Goal: Task Accomplishment & Management: Manage account settings

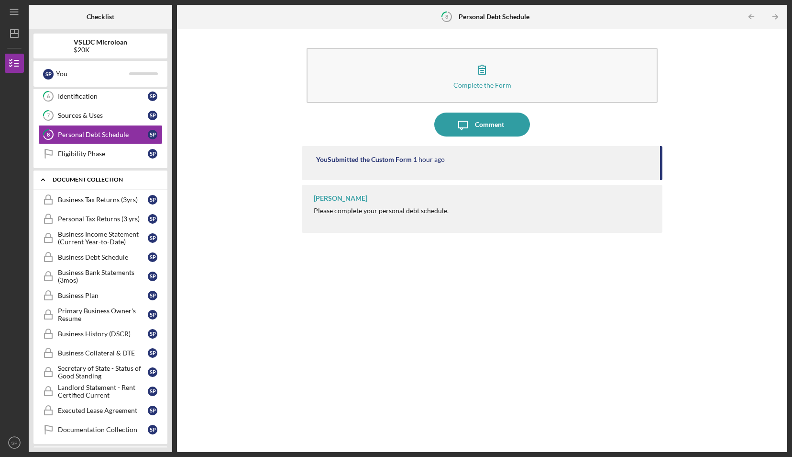
scroll to position [176, 0]
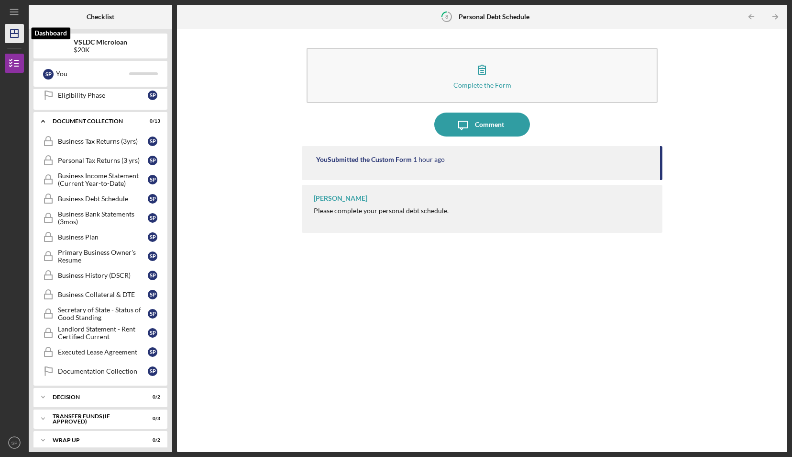
click at [11, 35] on icon "Icon/Dashboard" at bounding box center [14, 34] width 24 height 24
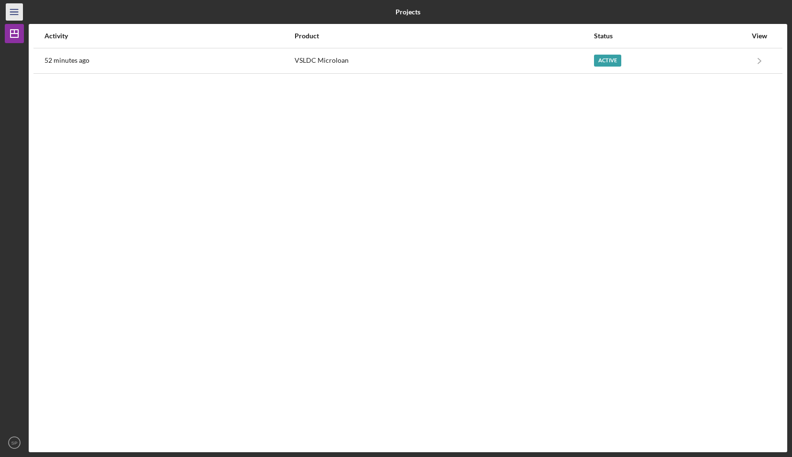
click at [18, 12] on line "button" at bounding box center [14, 12] width 8 height 0
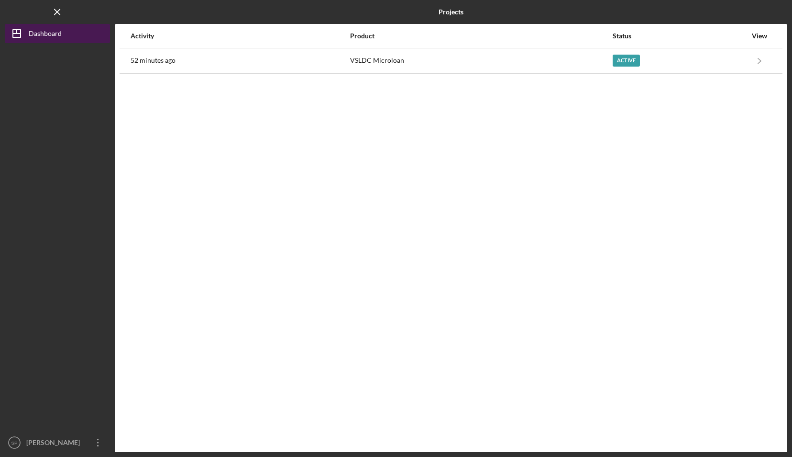
click at [47, 32] on div "Dashboard" at bounding box center [45, 35] width 33 height 22
click at [57, 14] on icon "Icon/Menu Close" at bounding box center [58, 12] width 22 height 22
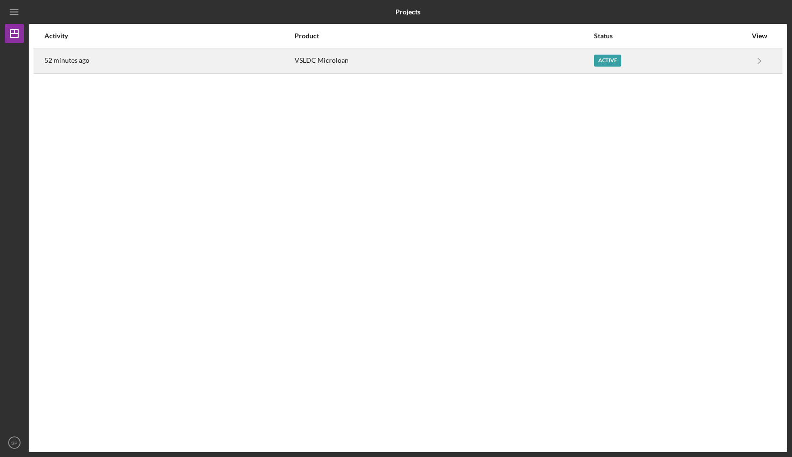
click at [134, 52] on div "52 minutes ago" at bounding box center [169, 61] width 249 height 24
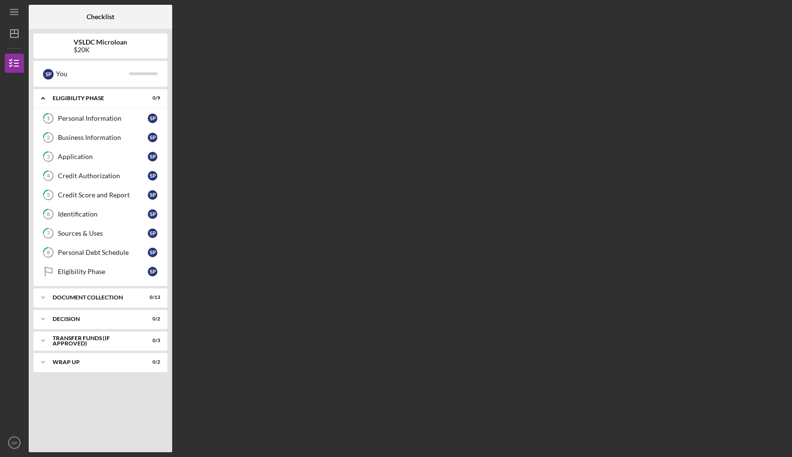
click at [298, 187] on div "Checklist VSLDC Microloan $20K S P You Icon/Expander Eligibility Phase 0 / 9 1 …" at bounding box center [408, 228] width 759 height 447
click at [41, 339] on icon "Icon/Expander" at bounding box center [42, 340] width 19 height 19
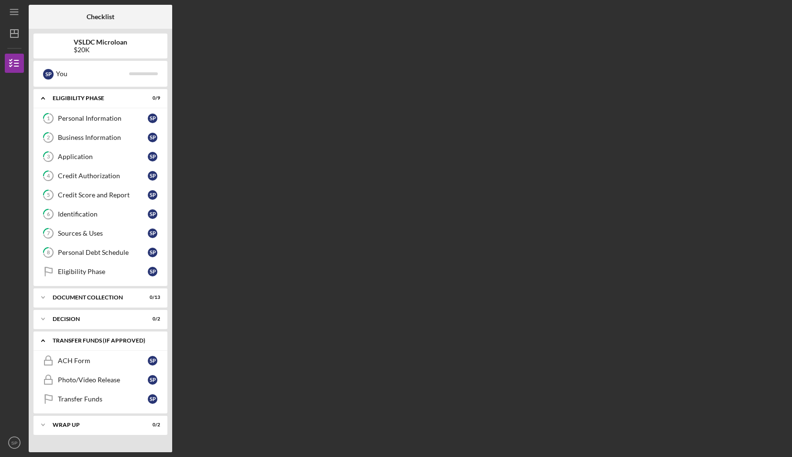
click at [41, 339] on icon "Icon/Expander" at bounding box center [42, 340] width 19 height 19
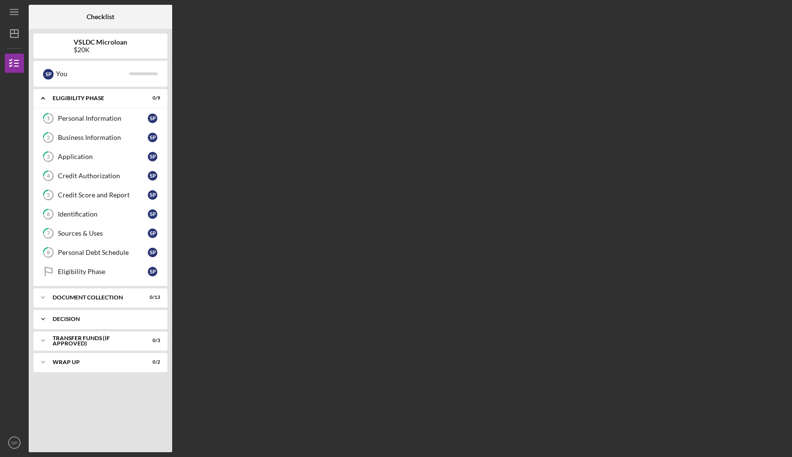
click at [40, 311] on icon "Icon/Expander" at bounding box center [42, 318] width 19 height 19
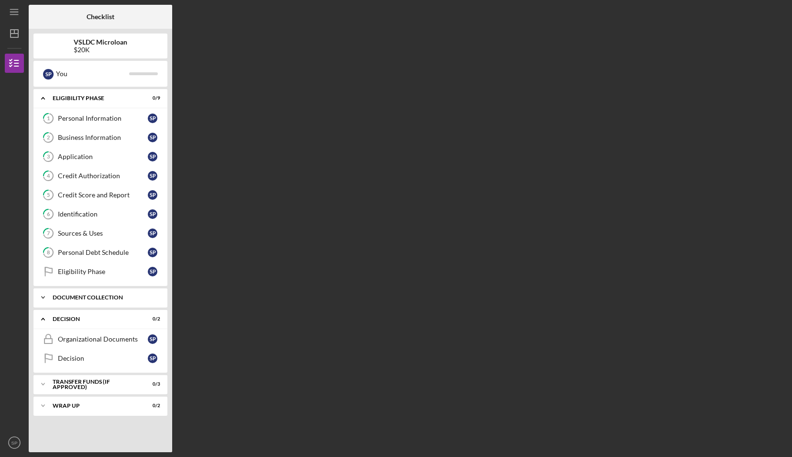
click at [43, 296] on icon "Icon/Expander" at bounding box center [42, 297] width 19 height 19
